Goal: Task Accomplishment & Management: Use online tool/utility

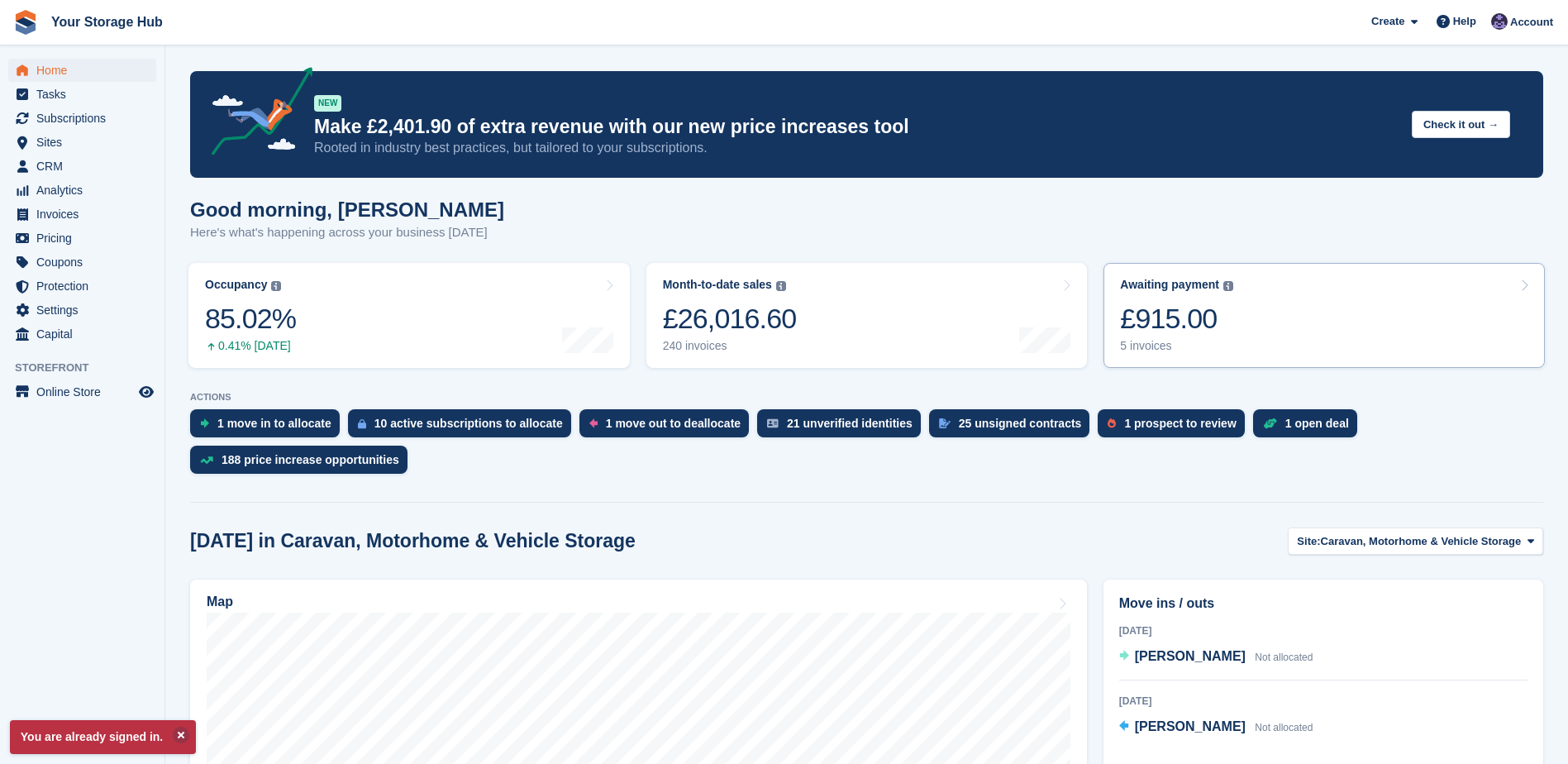
click at [1223, 325] on div "£915.00" at bounding box center [1177, 318] width 113 height 34
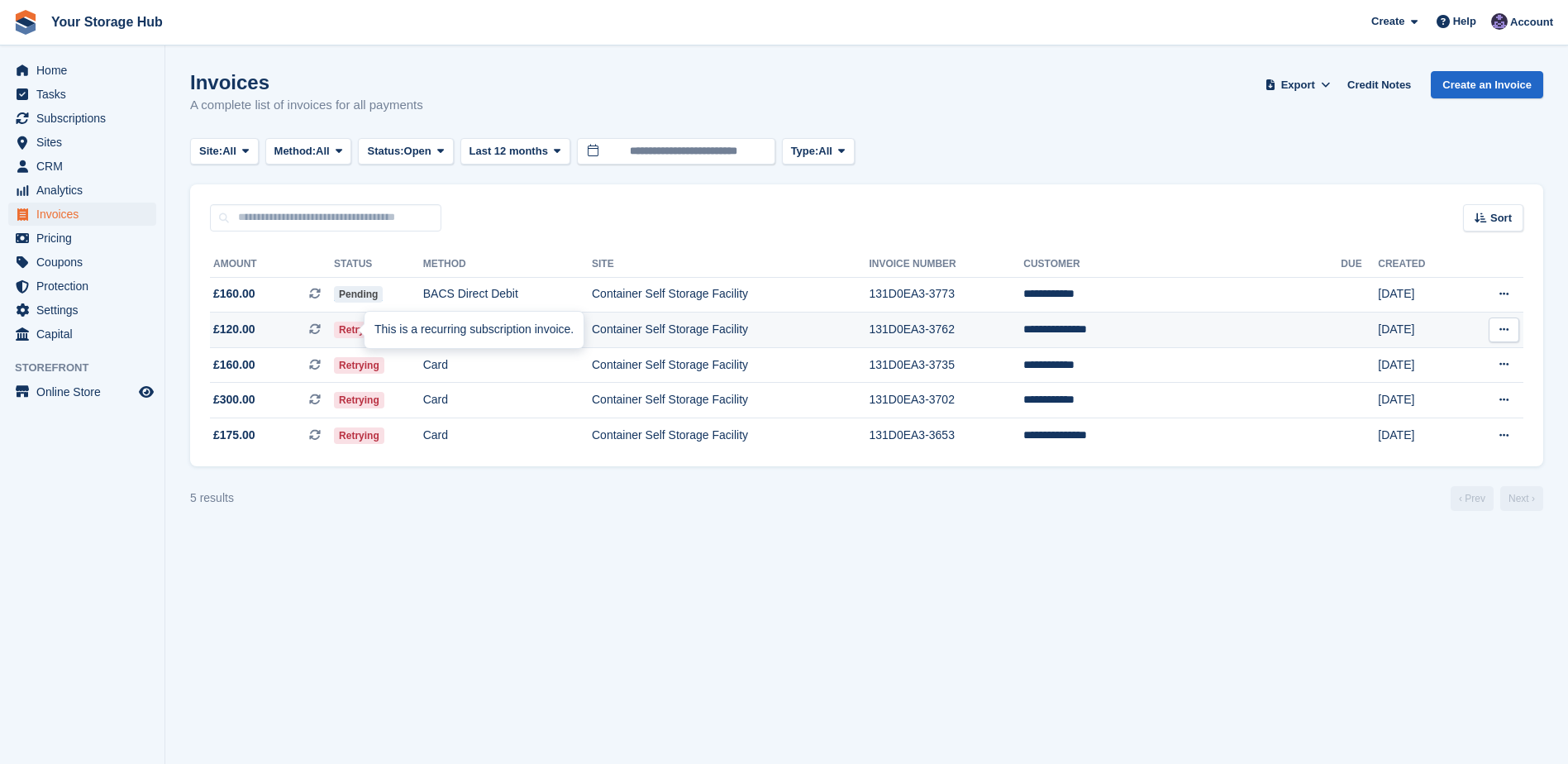
click at [321, 334] on icon at bounding box center [315, 328] width 11 height 11
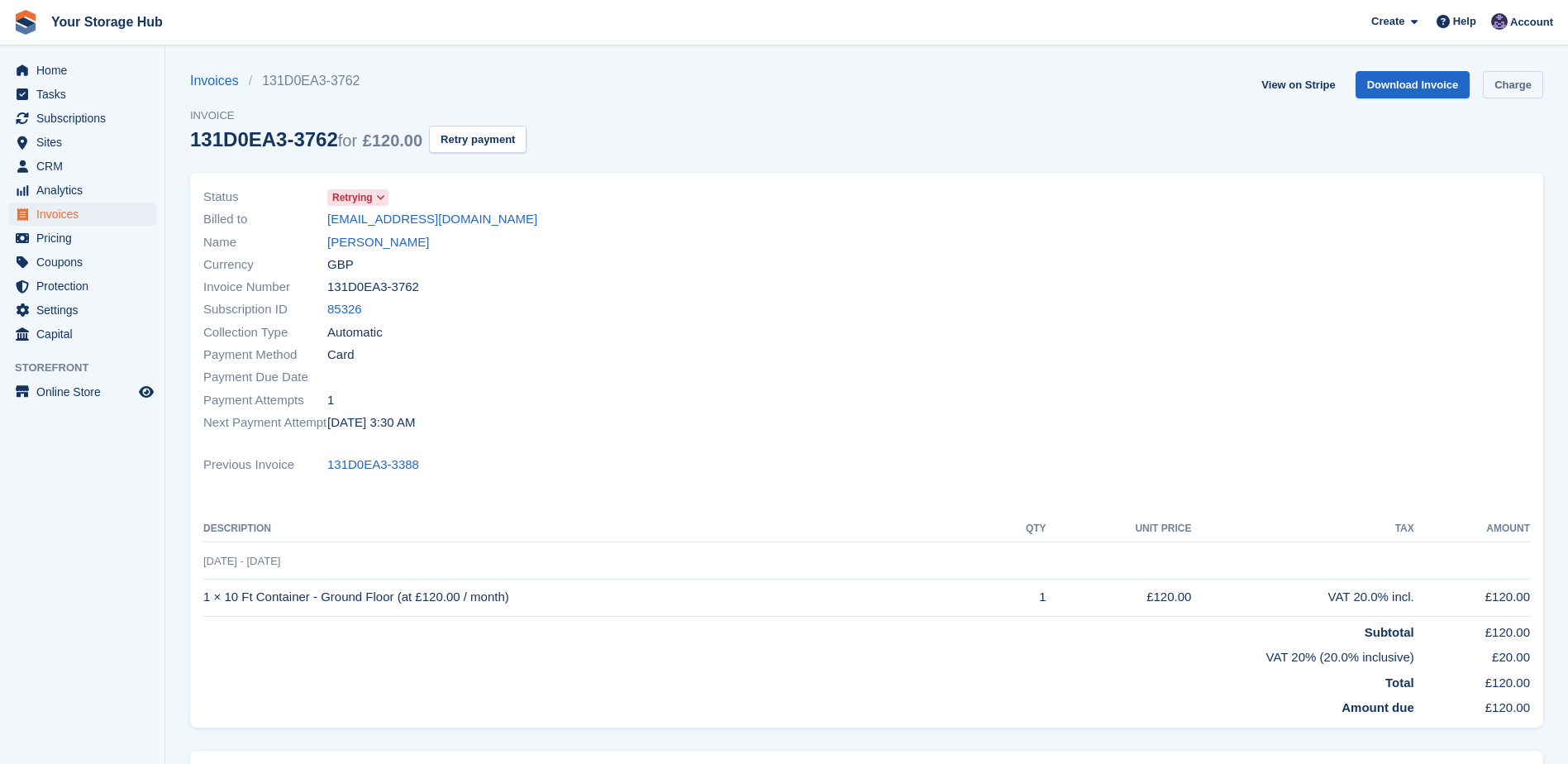
click at [1511, 81] on link "Charge" at bounding box center [1512, 84] width 60 height 27
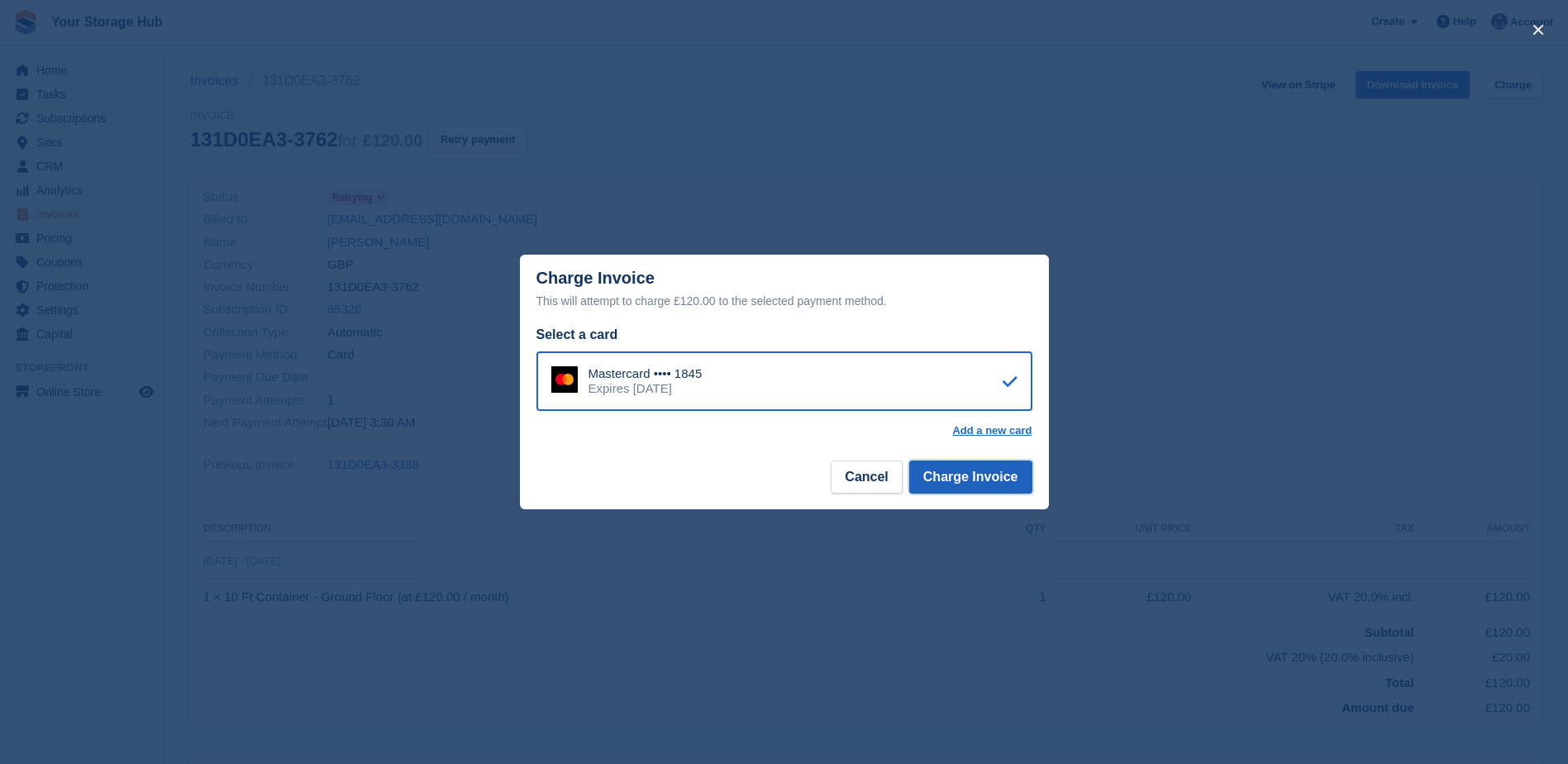
click at [954, 482] on button "Charge Invoice" at bounding box center [970, 477] width 124 height 34
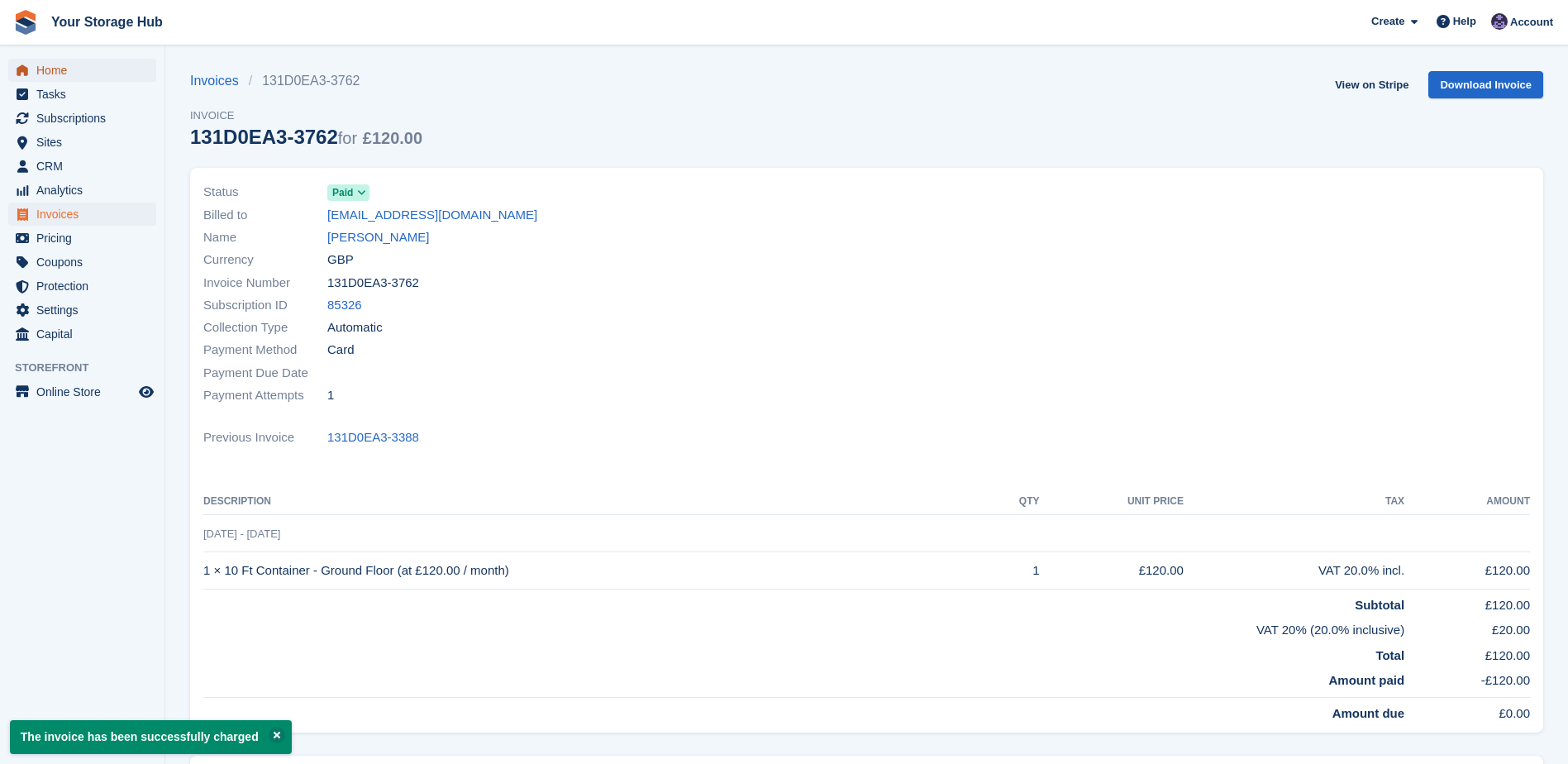
click at [40, 72] on span "Home" at bounding box center [86, 70] width 100 height 23
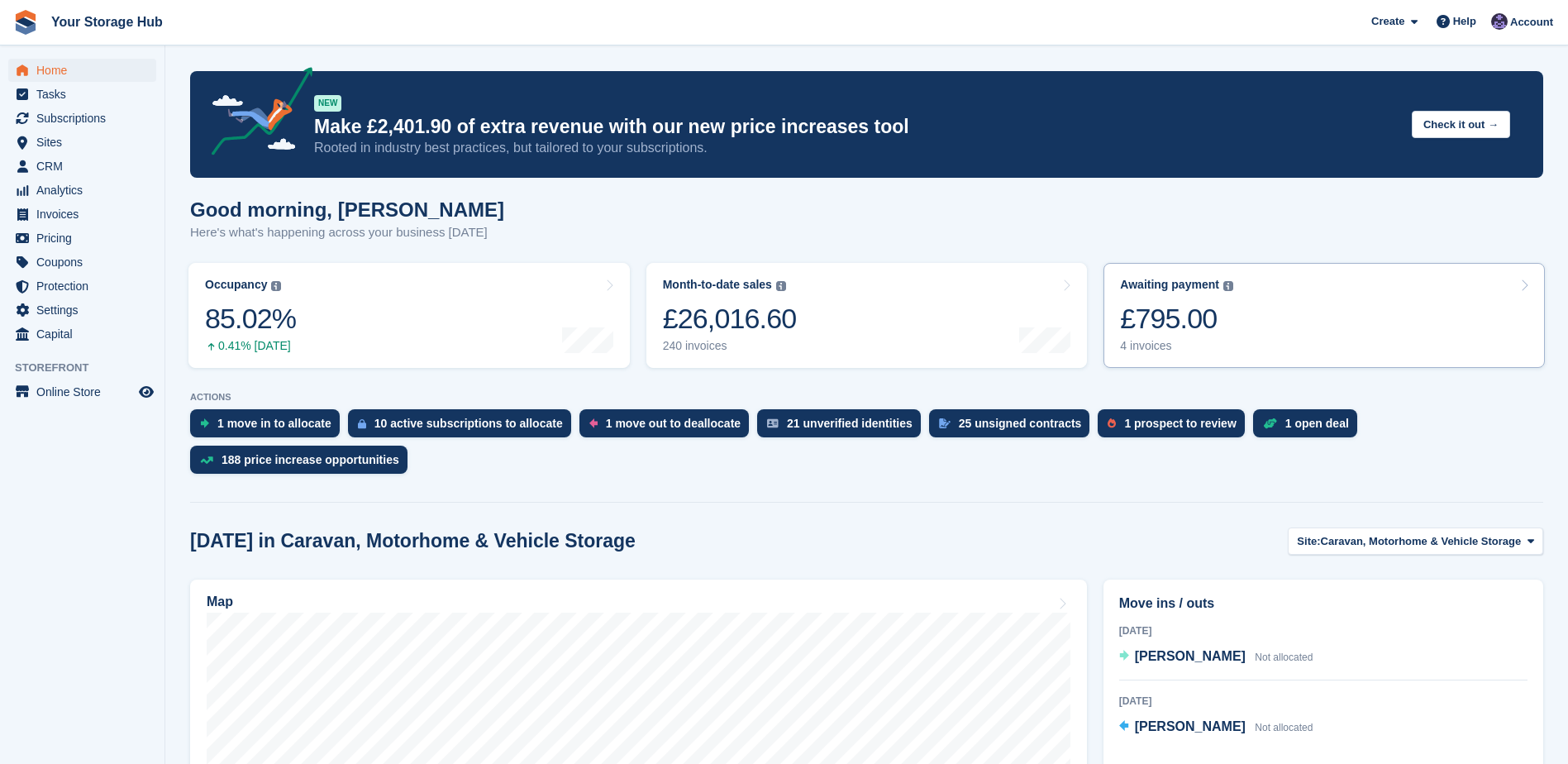
click at [1336, 329] on link "Awaiting payment The total outstanding balance on all open invoices. £795.00 4 …" at bounding box center [1324, 315] width 442 height 105
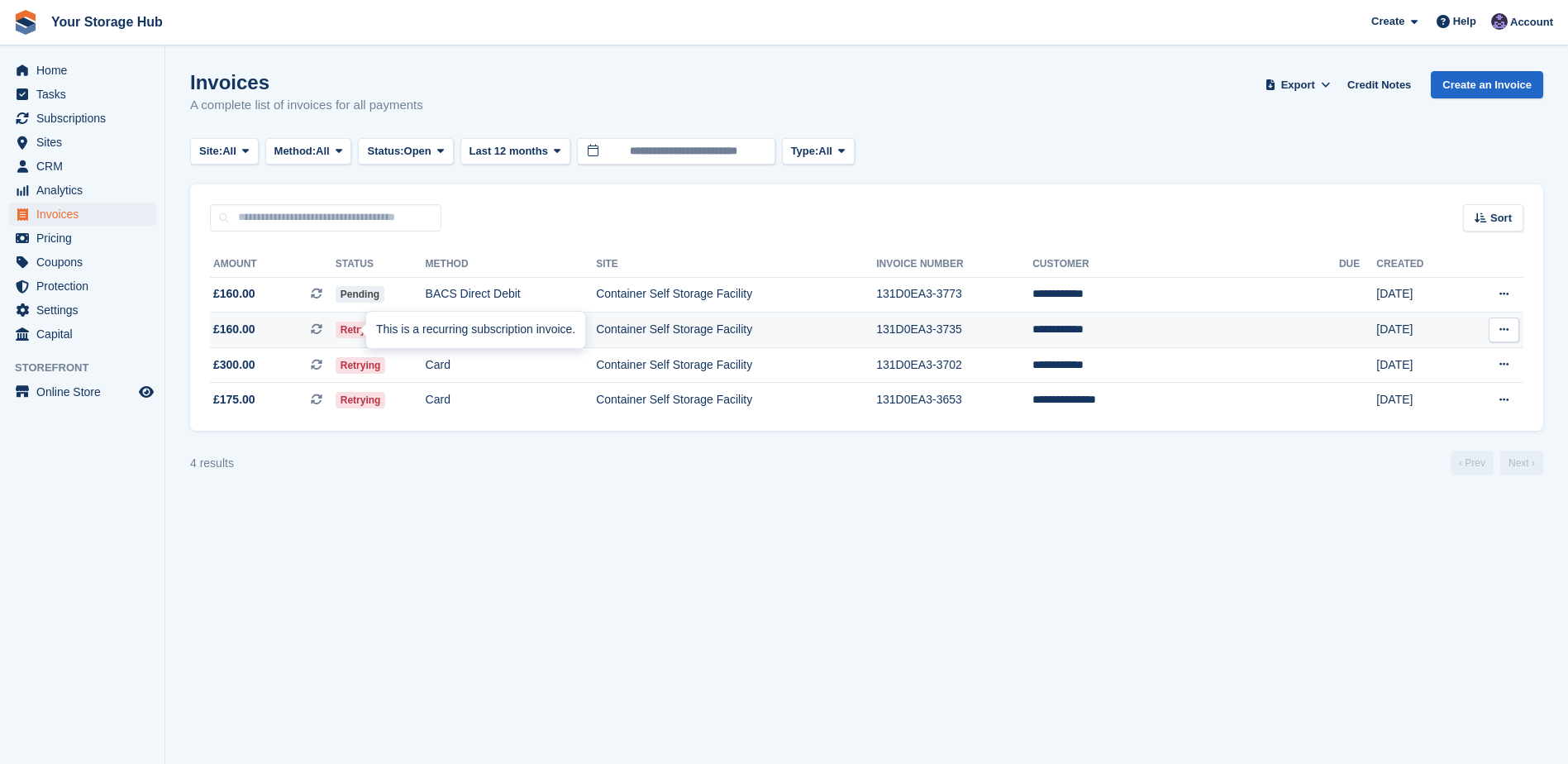
click at [323, 326] on icon at bounding box center [317, 328] width 11 height 11
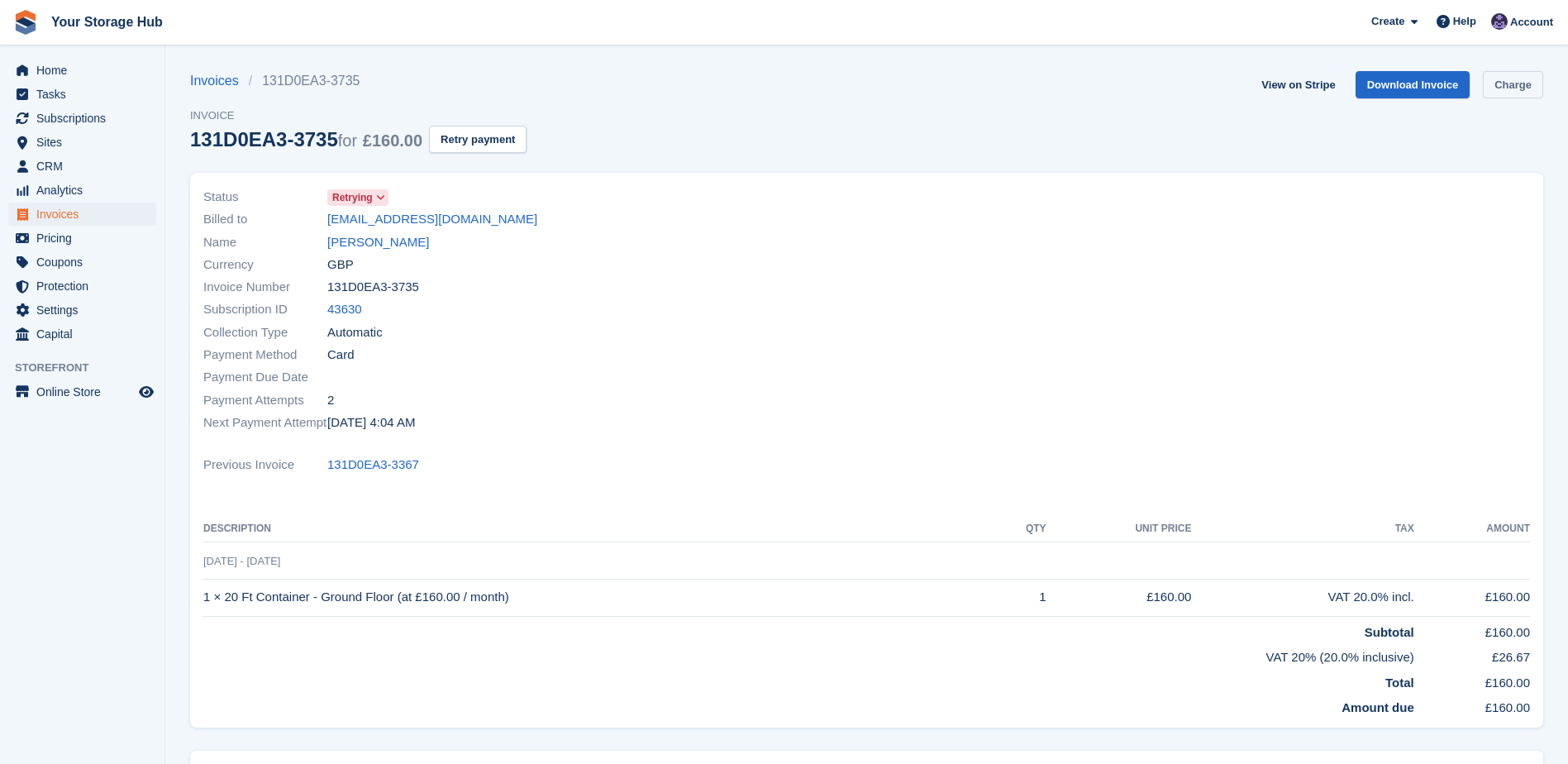
click at [1524, 80] on link "Charge" at bounding box center [1512, 84] width 60 height 27
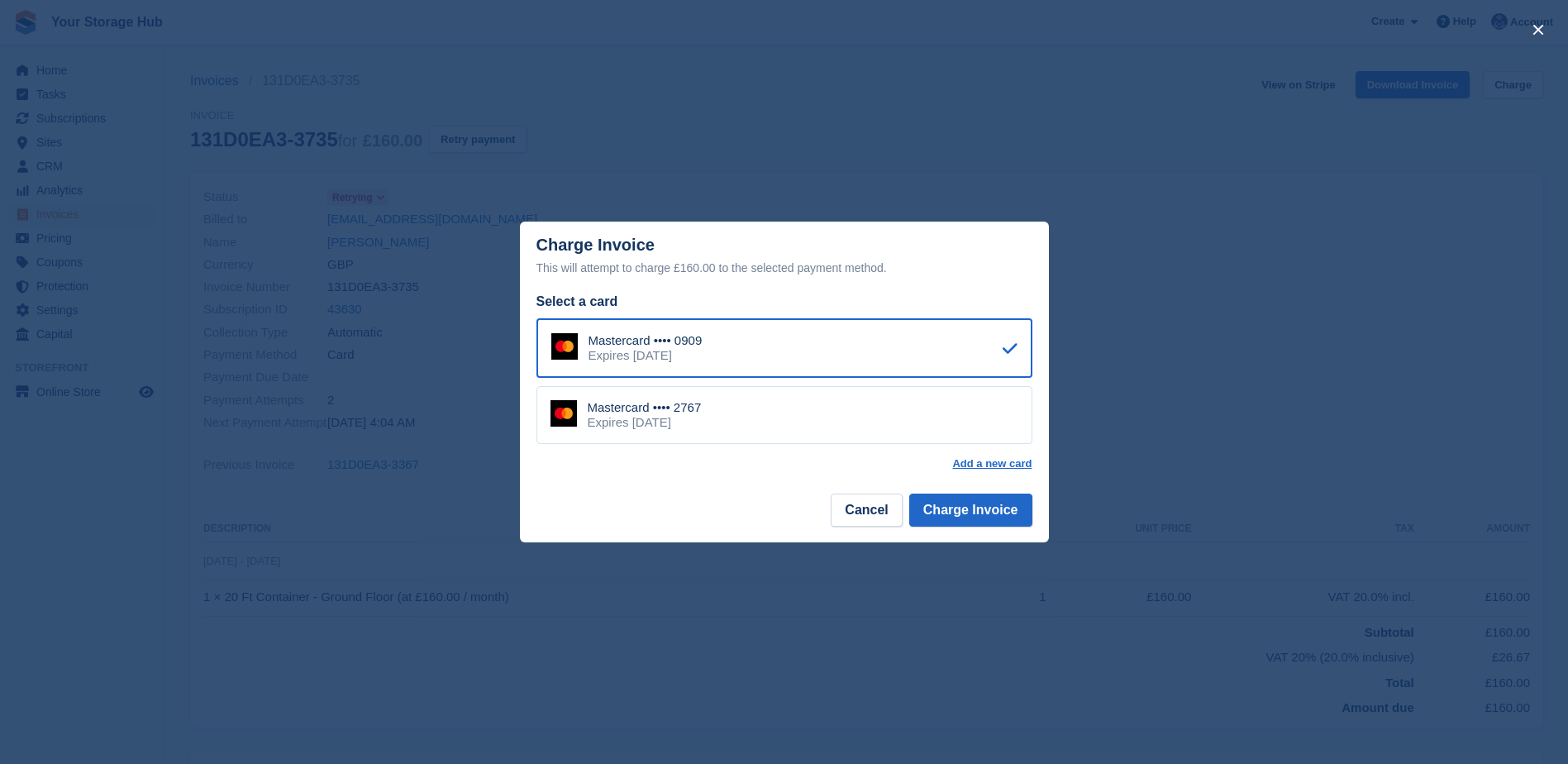
click at [642, 417] on div "Expires [DATE]" at bounding box center [645, 422] width 114 height 15
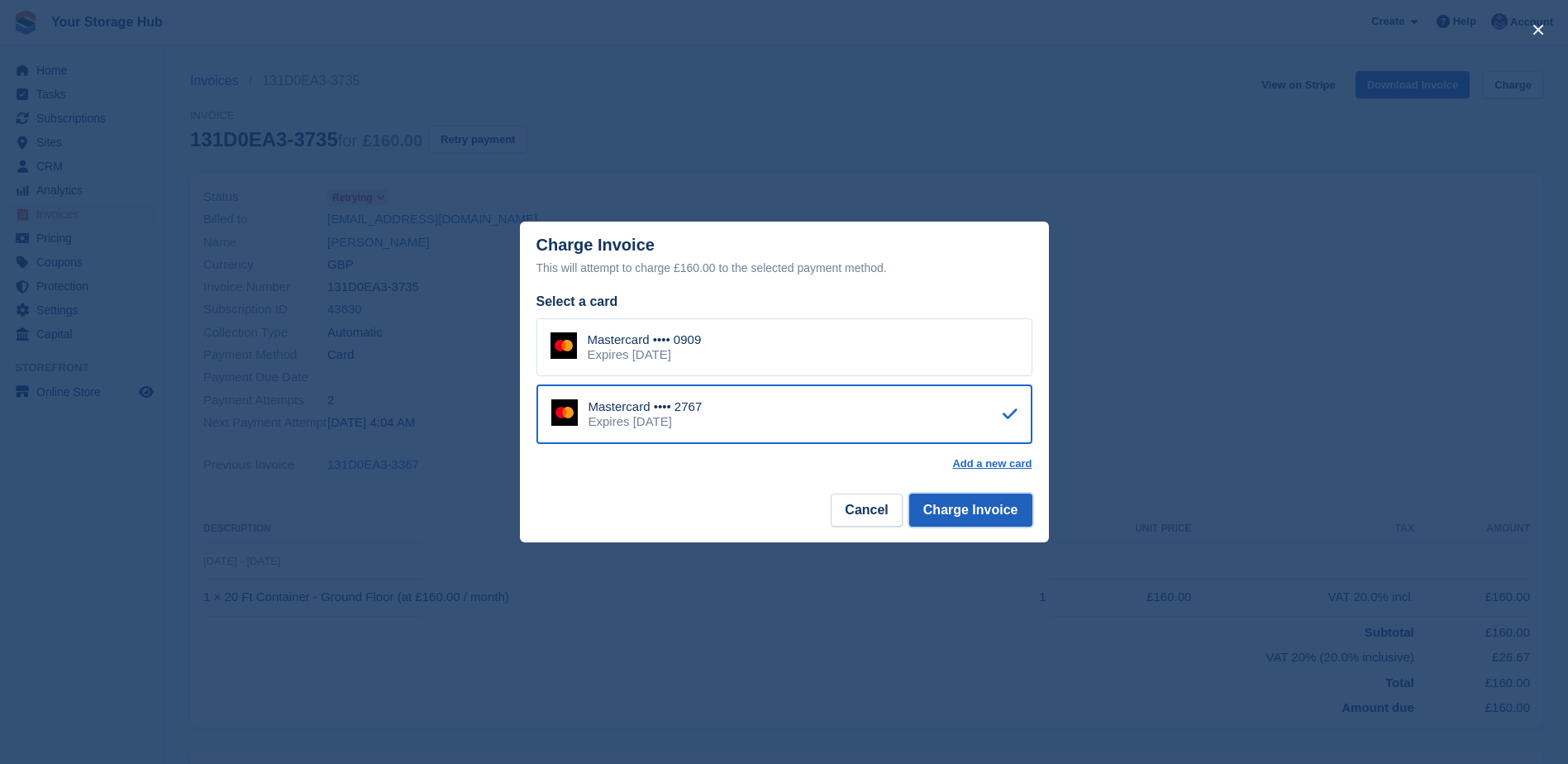
click at [1008, 520] on button "Charge Invoice" at bounding box center [970, 509] width 124 height 34
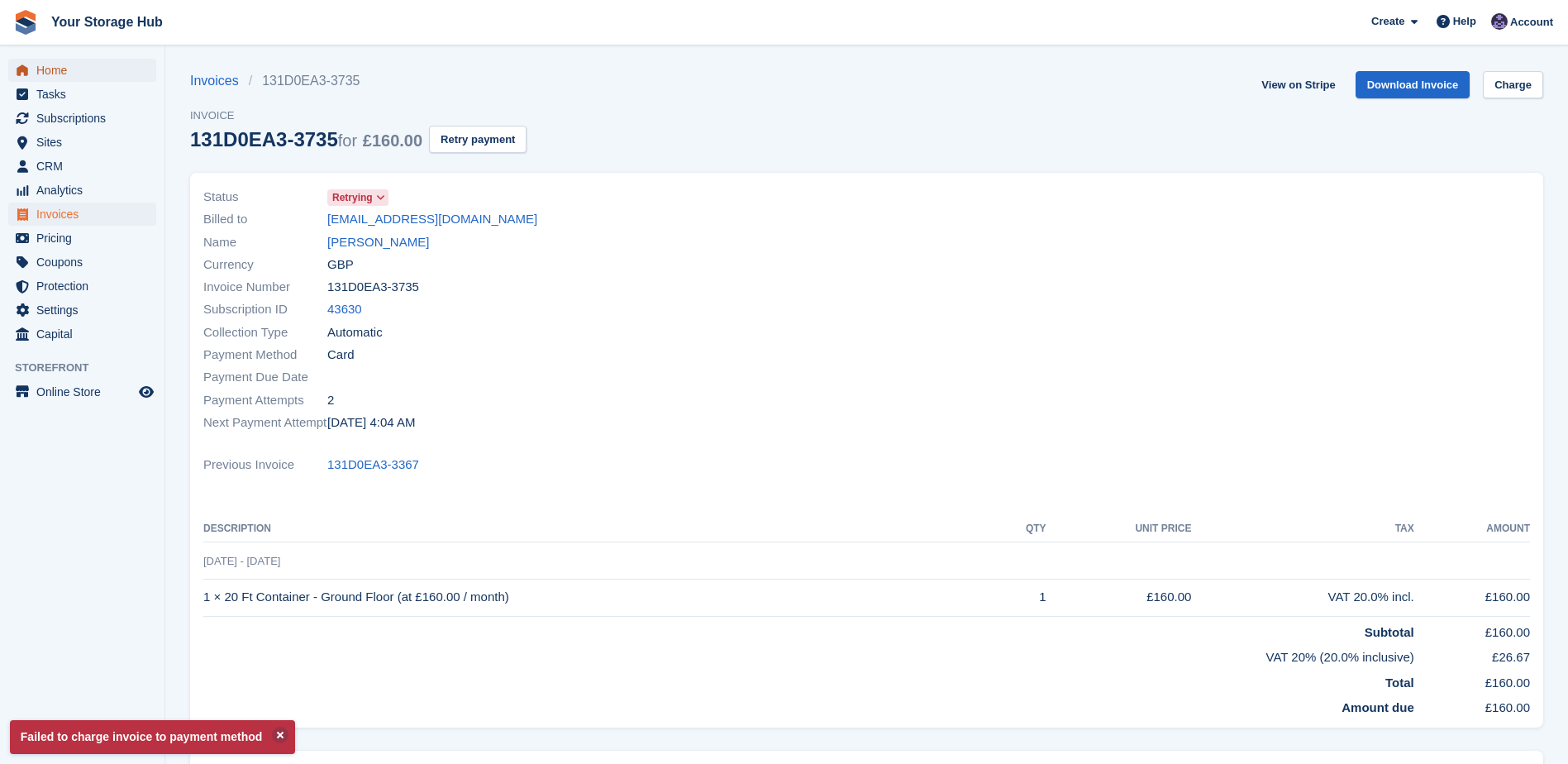
click at [79, 66] on span "Home" at bounding box center [86, 70] width 100 height 23
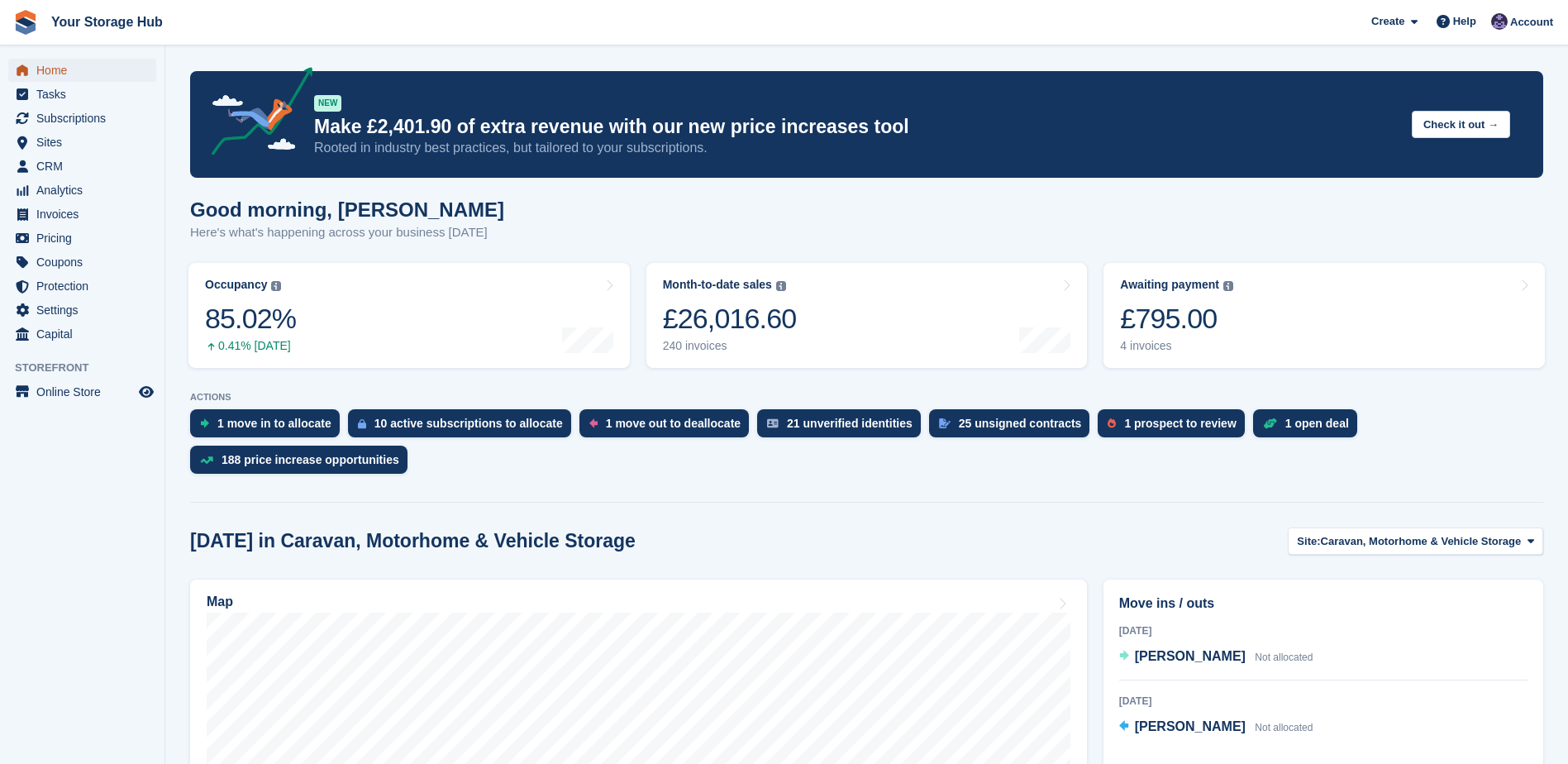
click at [63, 76] on span "Home" at bounding box center [86, 70] width 100 height 23
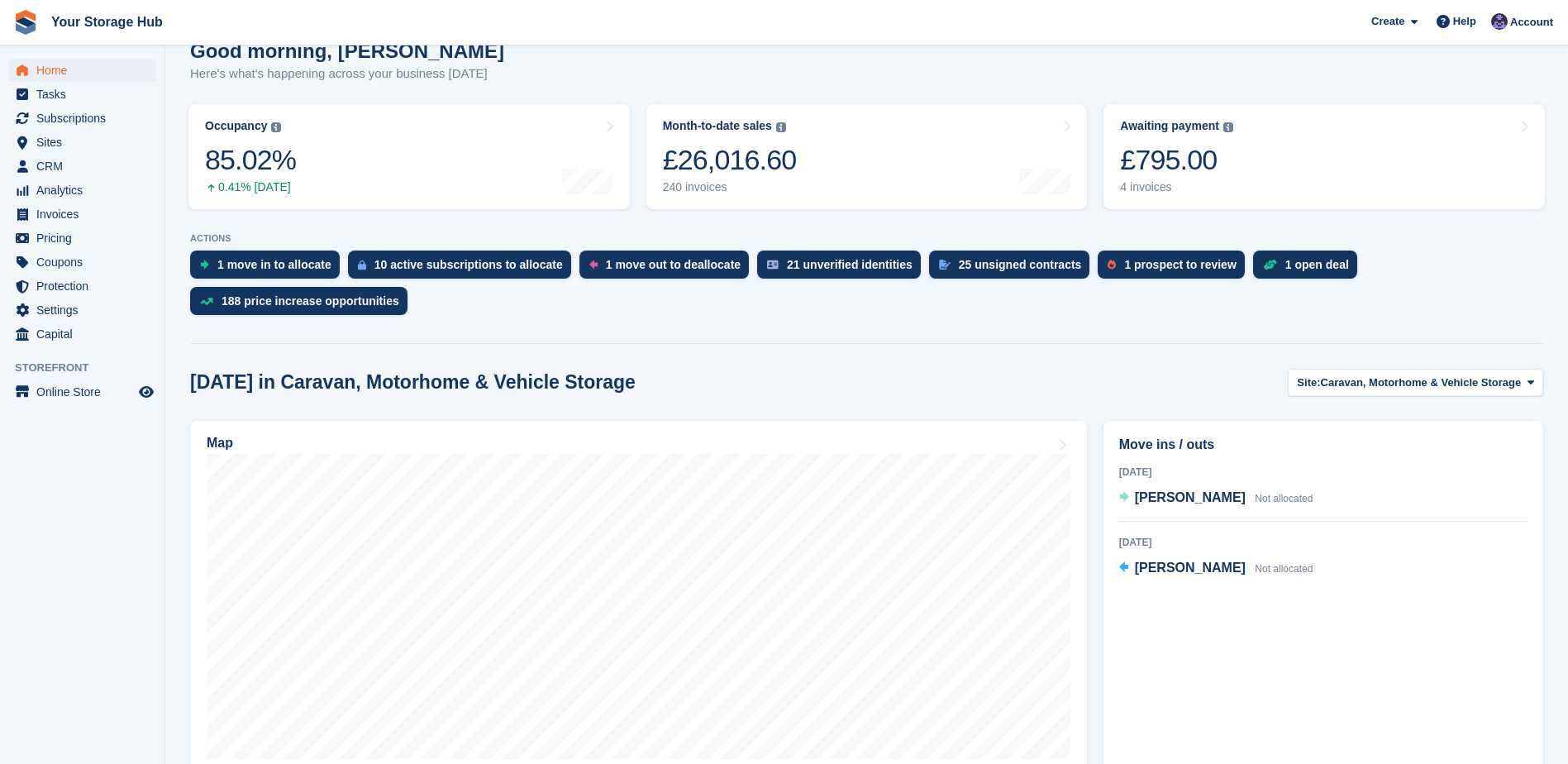
scroll to position [166, 0]
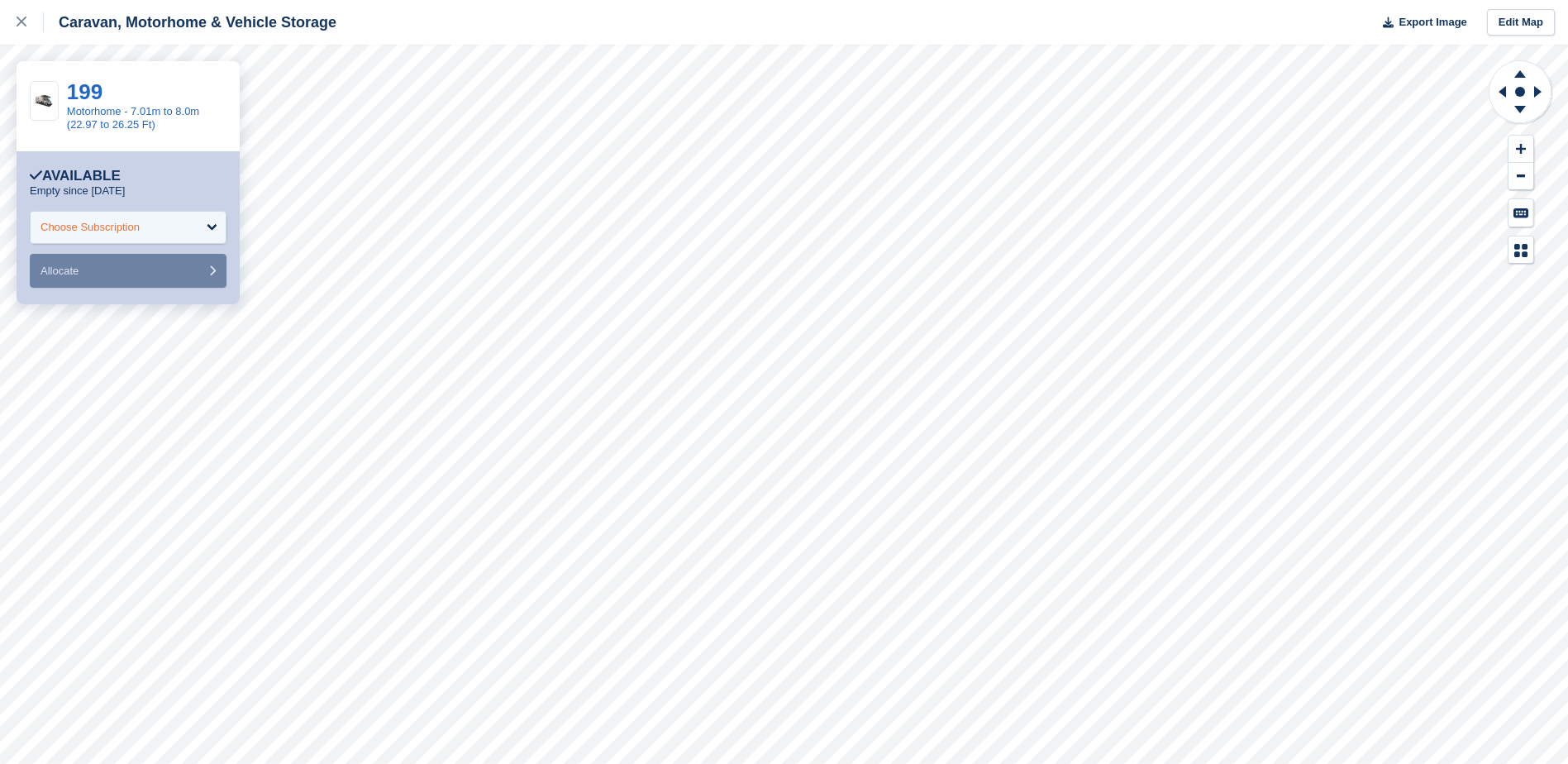
click at [124, 237] on div "Choose Subscription" at bounding box center [127, 227] width 196 height 34
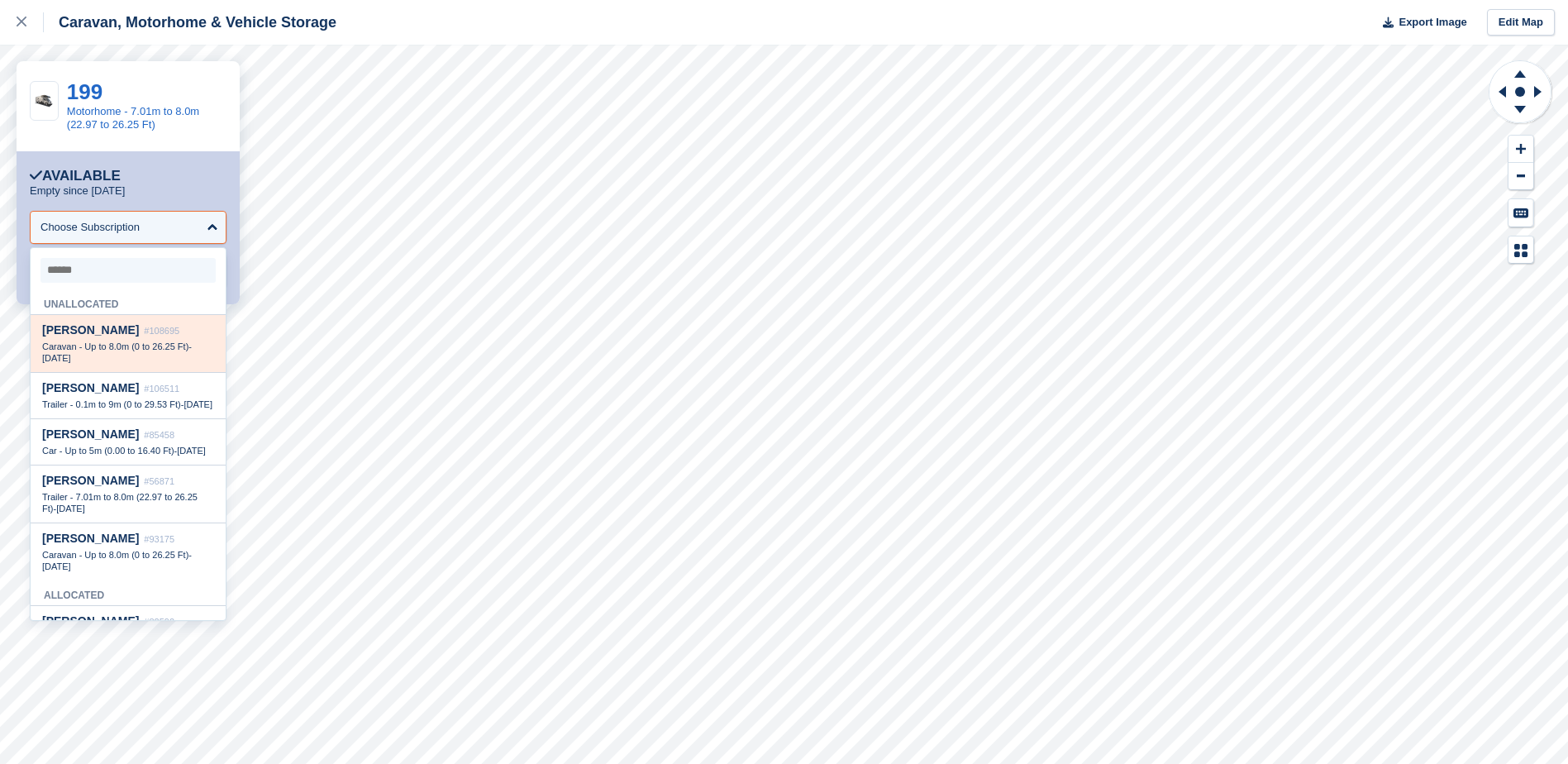
click at [136, 337] on div "Darrell Phillips #108695" at bounding box center [128, 329] width 172 height 14
select select "******"
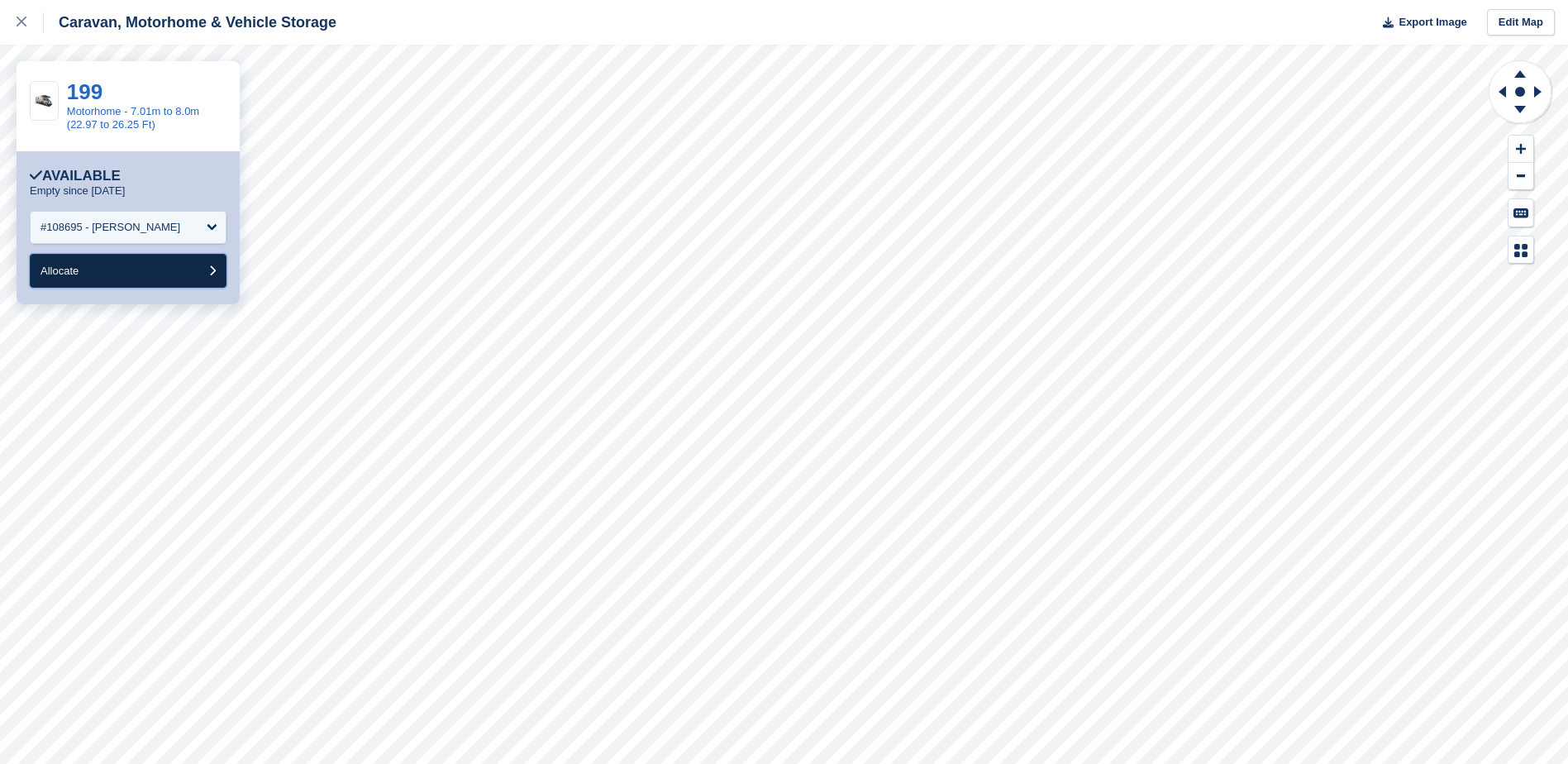
click at [140, 271] on button "Allocate" at bounding box center [127, 270] width 196 height 34
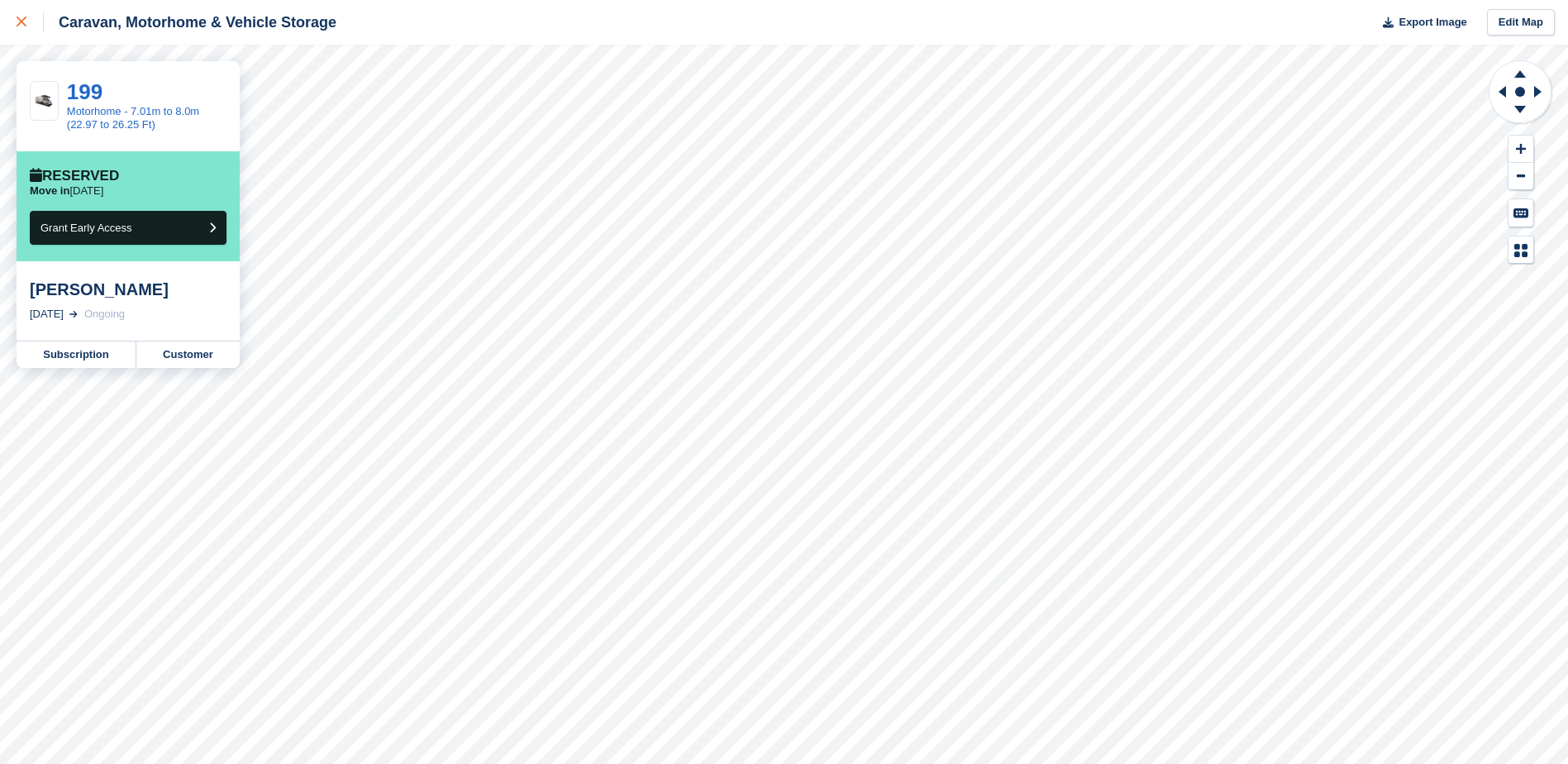
click at [25, 26] on icon at bounding box center [21, 21] width 10 height 10
